Goal: Find specific page/section: Find specific page/section

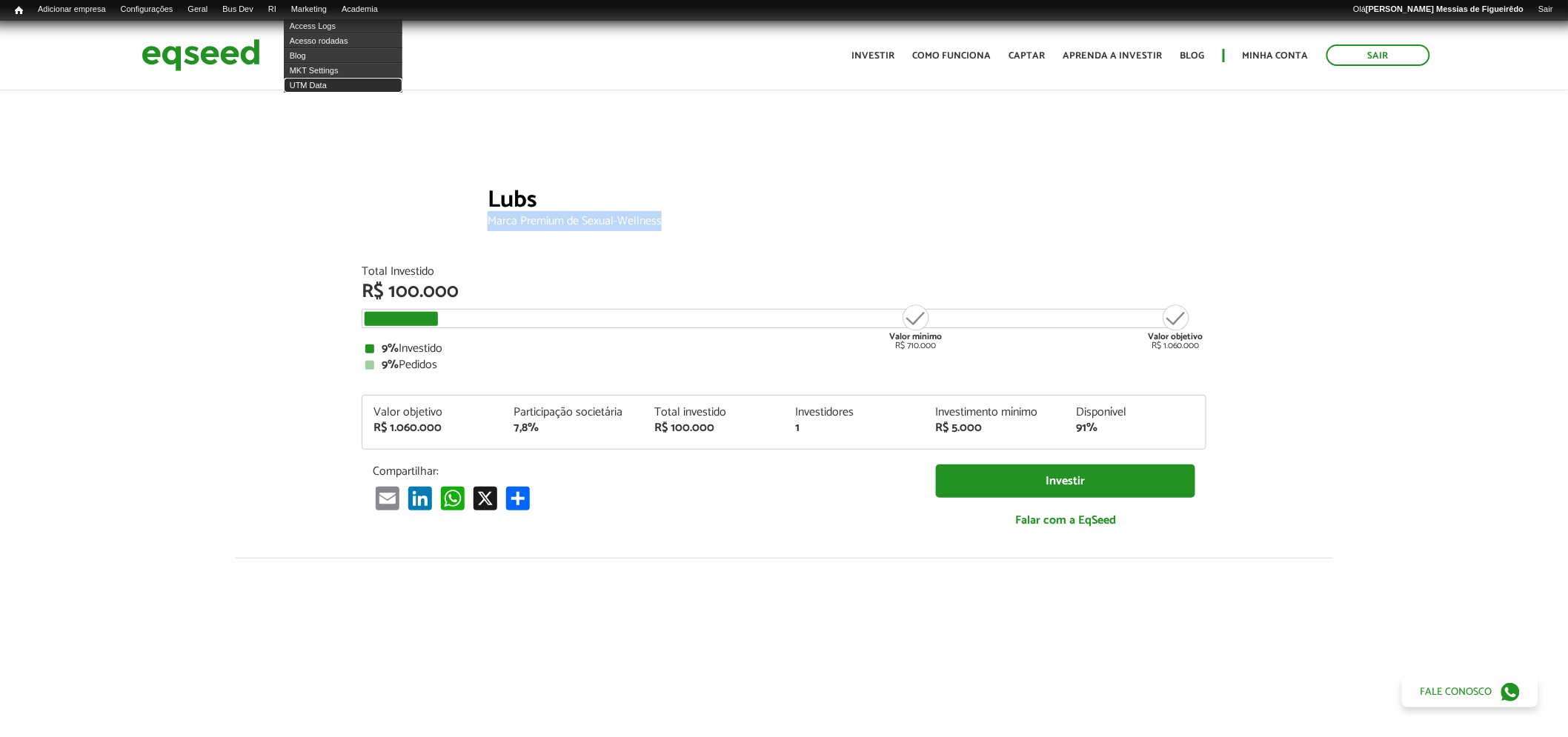
click at [328, 80] on link "UTM Data" at bounding box center [343, 85] width 119 height 15
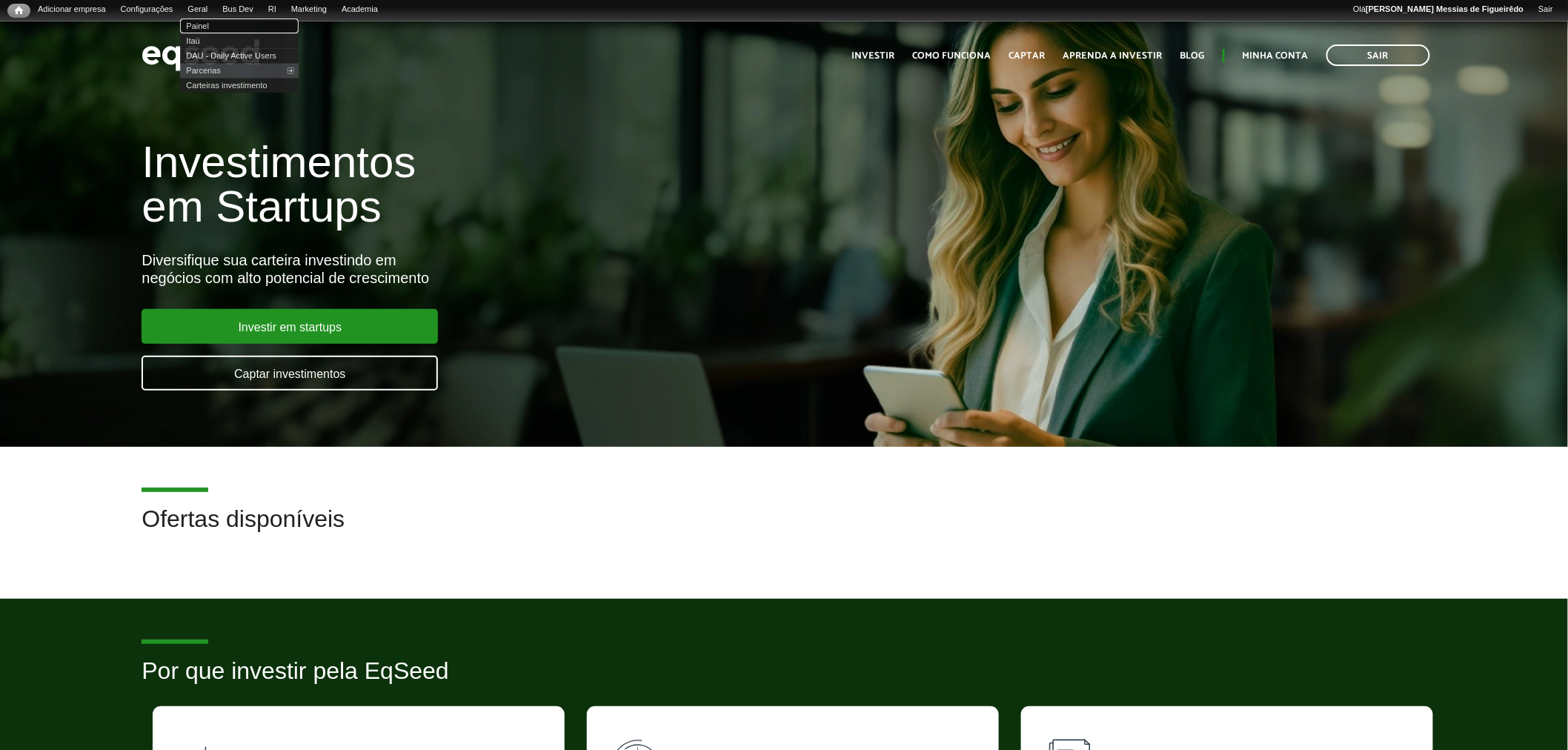
click at [215, 25] on link "Painel" at bounding box center [240, 25] width 119 height 15
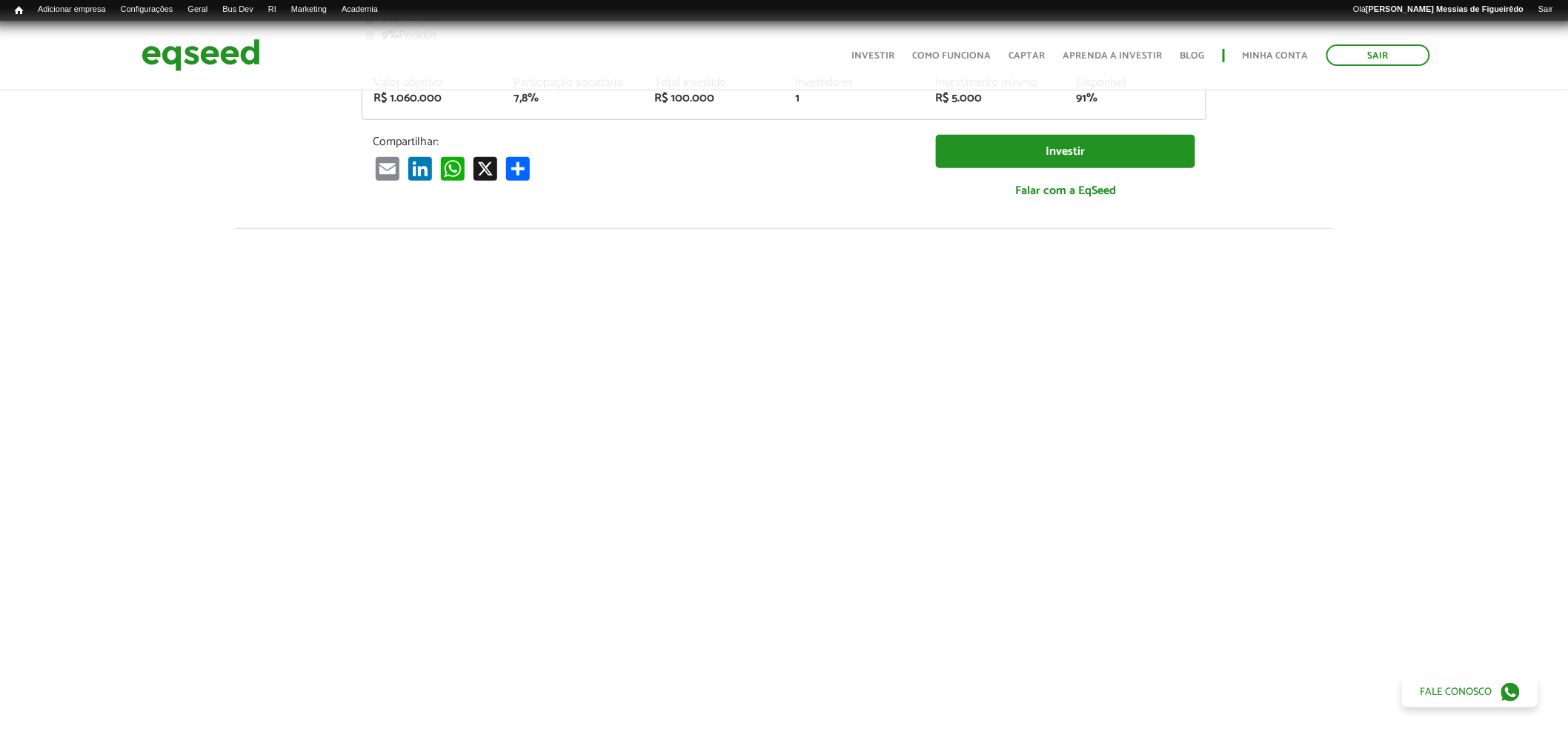
scroll to position [329, 0]
click at [213, 22] on link "Painel" at bounding box center [240, 25] width 119 height 15
